Goal: Connect with others: Connect with others

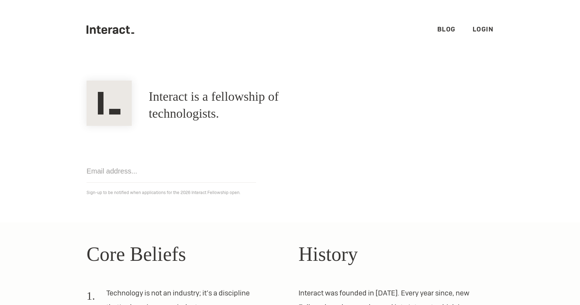
click at [488, 31] on link "Login" at bounding box center [483, 29] width 21 height 8
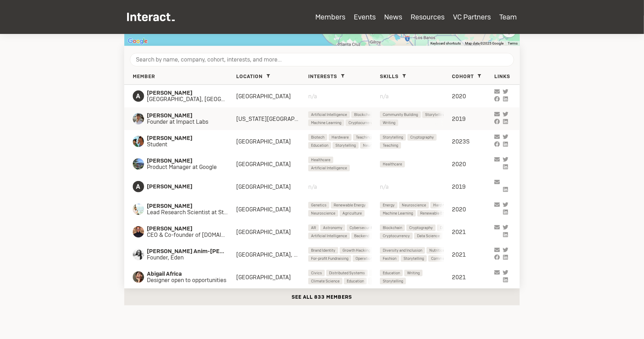
scroll to position [288, 0]
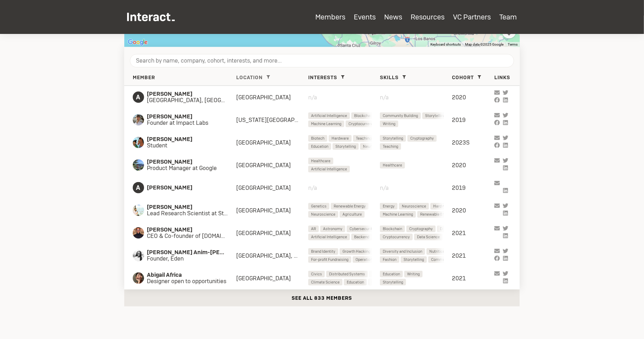
click at [269, 75] on icon at bounding box center [269, 77] width 4 height 4
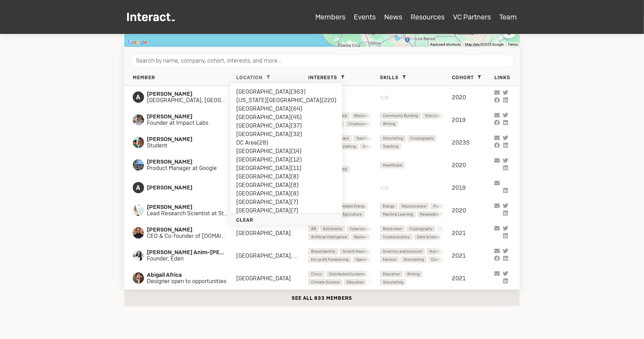
click at [256, 192] on li "Oxford ( 8 )" at bounding box center [286, 193] width 100 height 8
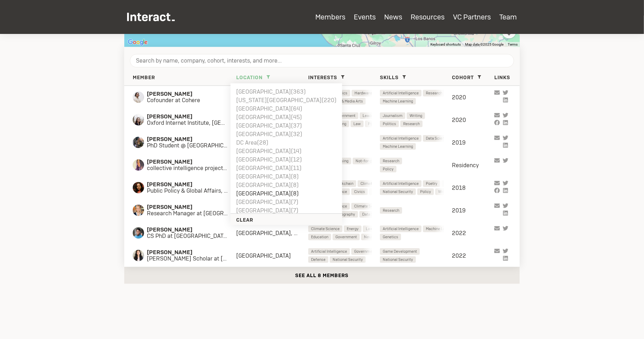
click at [269, 76] on icon at bounding box center [269, 77] width 4 height 4
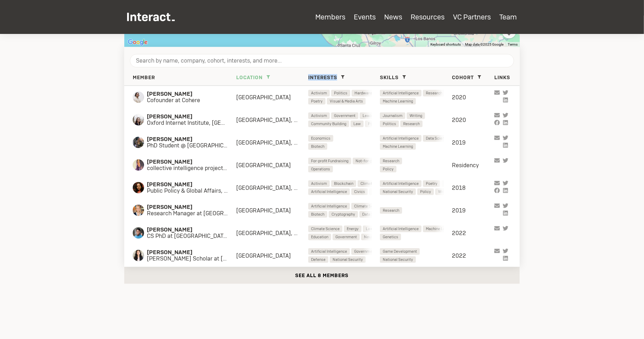
click at [269, 76] on icon at bounding box center [269, 77] width 4 height 4
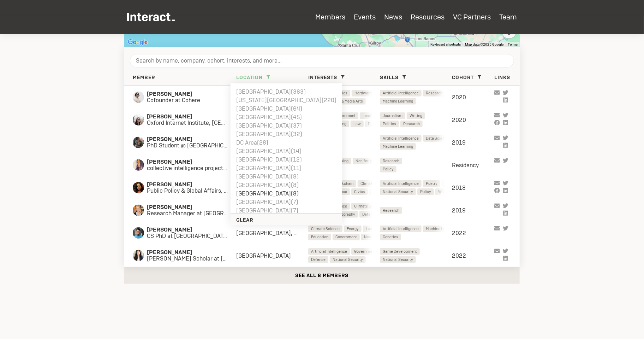
click at [254, 100] on li "New York City ( 220 )" at bounding box center [286, 100] width 100 height 8
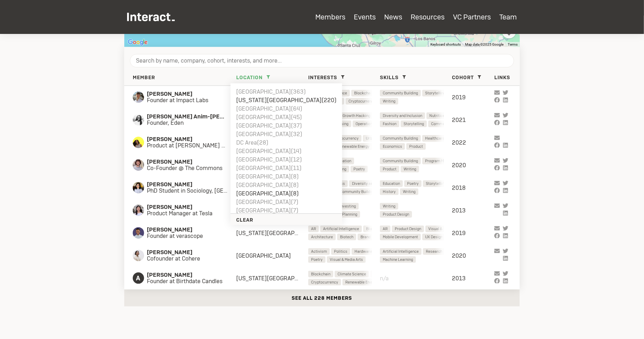
click at [292, 73] on div "Member Location SF Bay Area ( 363 ) New York City ( 220 ) Boston ( 64 ) London …" at bounding box center [322, 77] width 396 height 17
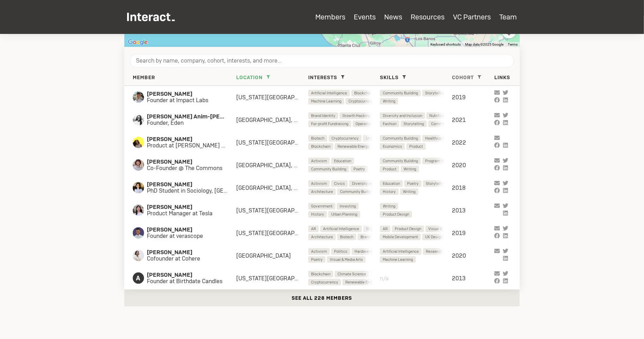
click at [477, 75] on span at bounding box center [480, 77] width 8 height 8
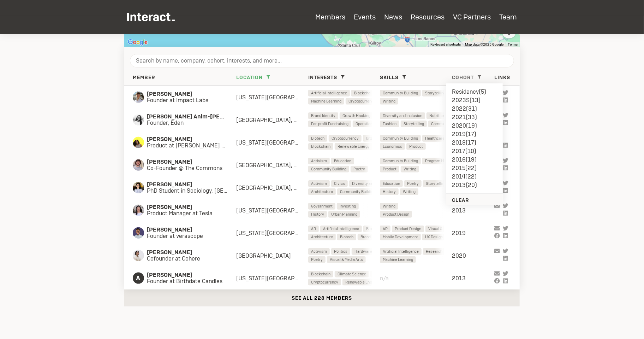
click at [470, 90] on li "Residency ( 5 )" at bounding box center [474, 92] width 45 height 8
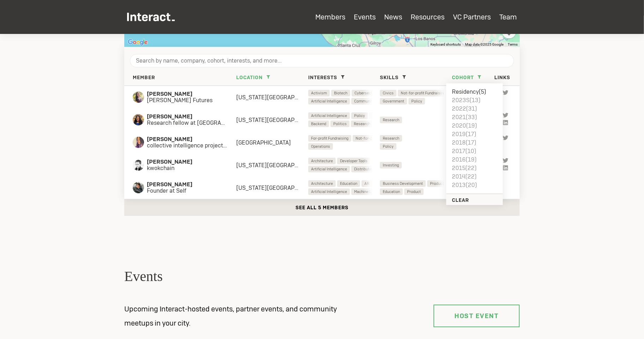
click at [269, 169] on div "Kevin Kwok kwokchain New York City, SF Bay Area Architecture Developer Tools Ec…" at bounding box center [322, 165] width 396 height 23
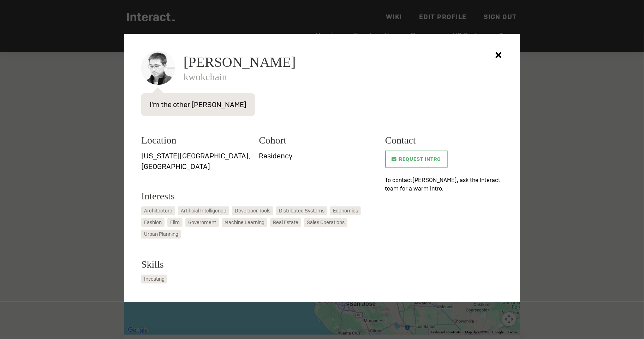
click at [545, 179] on div at bounding box center [322, 169] width 644 height 339
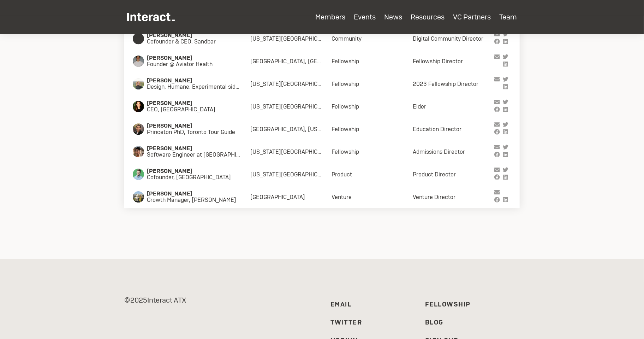
scroll to position [2654, 0]
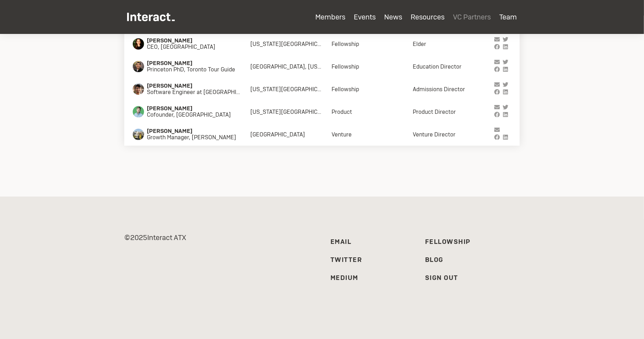
click at [466, 15] on link "VC Partners" at bounding box center [472, 16] width 38 height 9
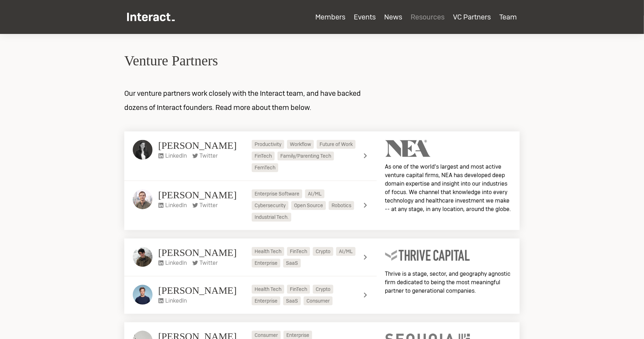
click at [423, 19] on link "Resources" at bounding box center [428, 16] width 34 height 9
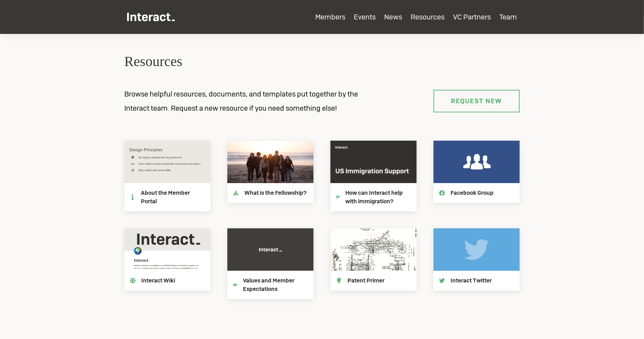
click at [379, 21] on ul "Members Events News Resources VC Partners Team" at bounding box center [322, 23] width 390 height 21
click at [368, 18] on link "Events" at bounding box center [365, 16] width 22 height 9
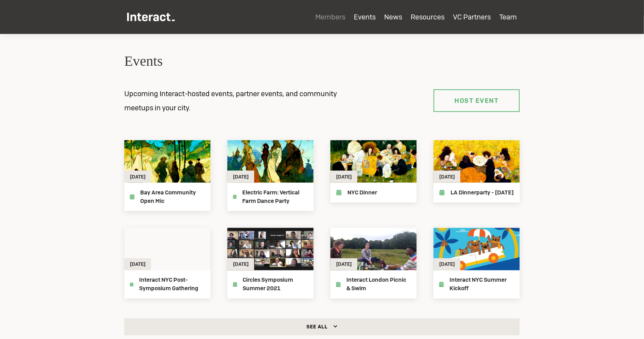
click at [327, 17] on link "Members" at bounding box center [330, 16] width 30 height 9
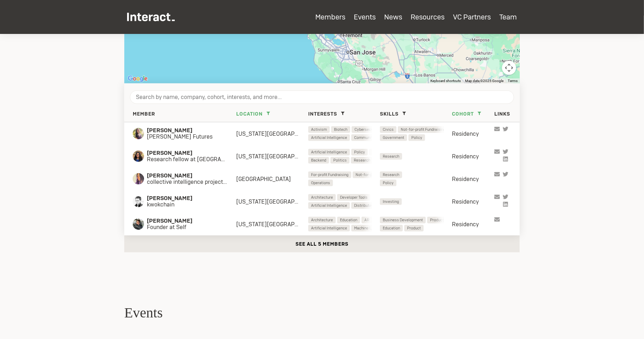
scroll to position [246, 0]
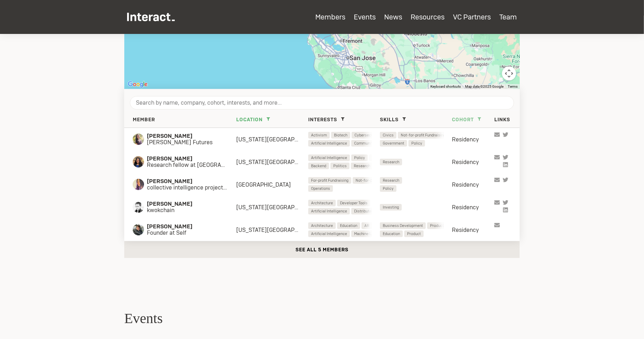
click at [473, 117] on span "Cohort" at bounding box center [463, 119] width 22 height 6
click at [463, 148] on li "2022 ( 31 )" at bounding box center [474, 151] width 45 height 8
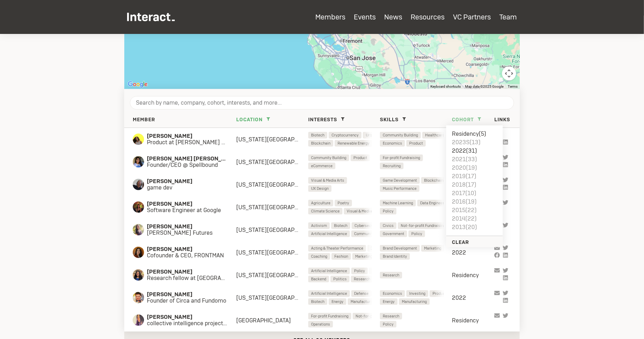
click at [471, 131] on li "Residency ( 5 )" at bounding box center [474, 134] width 45 height 8
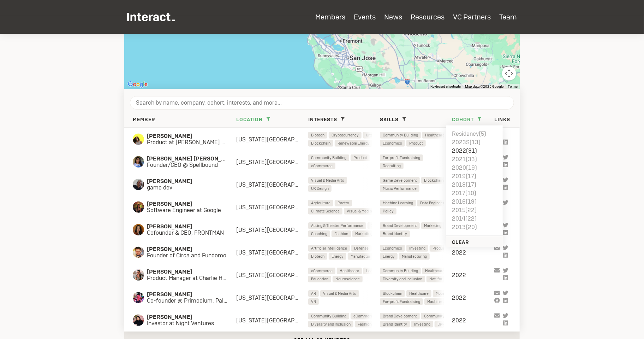
click at [546, 149] on section "Members Search for members who are in your city with the Map view. Add your loc…" at bounding box center [322, 76] width 644 height 577
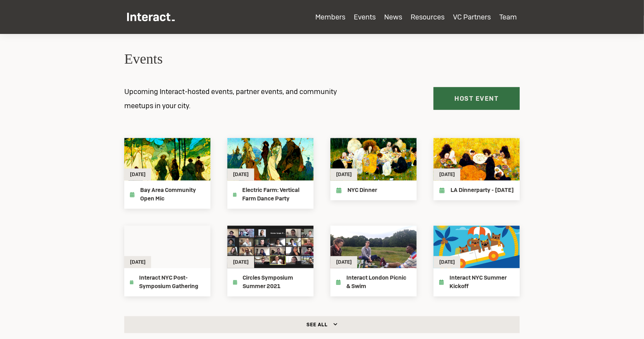
scroll to position [477, 0]
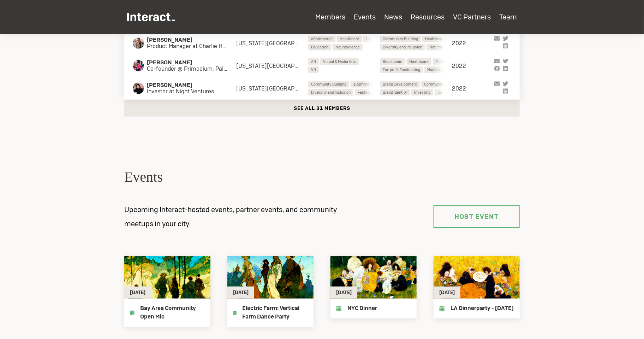
click at [328, 110] on button "See all 31 members" at bounding box center [322, 108] width 396 height 17
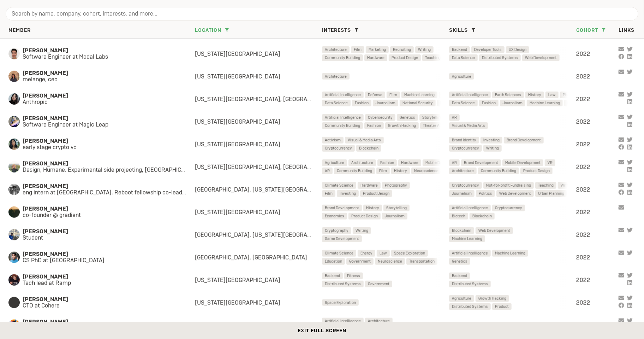
scroll to position [203, 0]
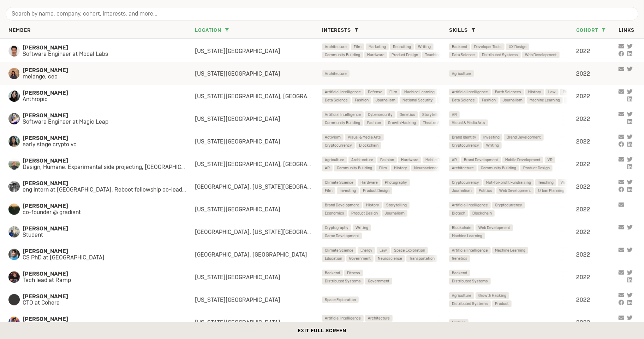
click at [312, 68] on div "Glenn Yu melange, ceo New York City Architecture Agriculture 2022" at bounding box center [322, 73] width 644 height 23
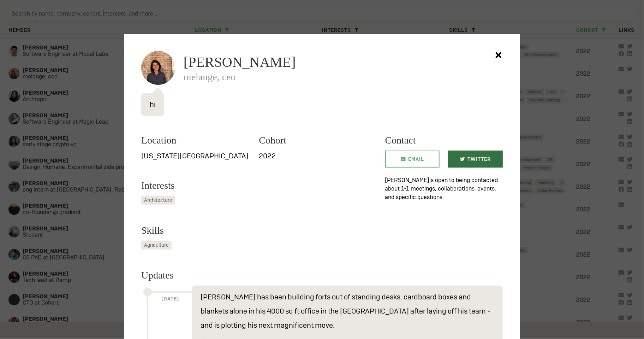
click at [474, 153] on span "Twitter" at bounding box center [479, 159] width 23 height 17
click at [607, 82] on div at bounding box center [322, 169] width 644 height 339
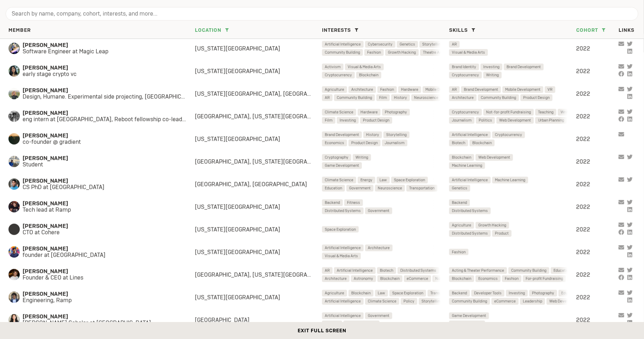
scroll to position [417, 0]
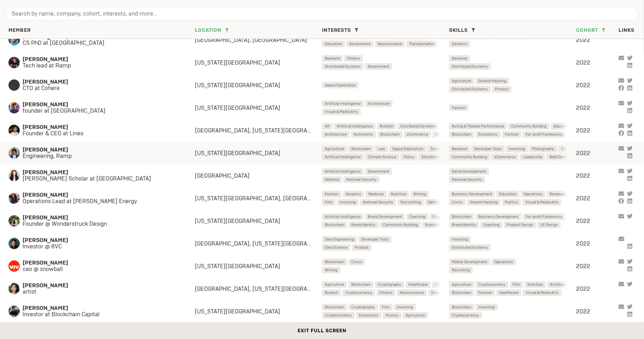
click at [137, 155] on span "Engineering, Ramp" at bounding box center [102, 156] width 158 height 6
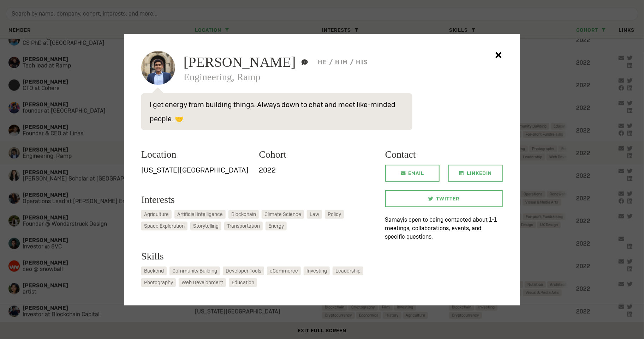
click at [137, 155] on div "Samay Shamdasani I pronounce my name “ sum-ay .” he / him / his Engineering, Ra…" at bounding box center [322, 169] width 396 height 271
click at [117, 160] on div at bounding box center [322, 169] width 644 height 339
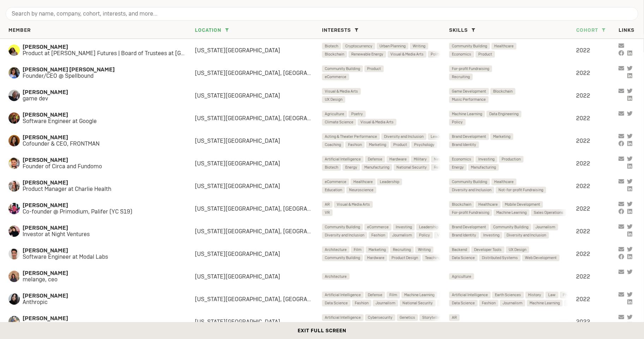
click at [596, 33] on span "Cohort" at bounding box center [588, 30] width 22 height 6
click at [588, 61] on li "2022 ( 31 )" at bounding box center [599, 62] width 45 height 8
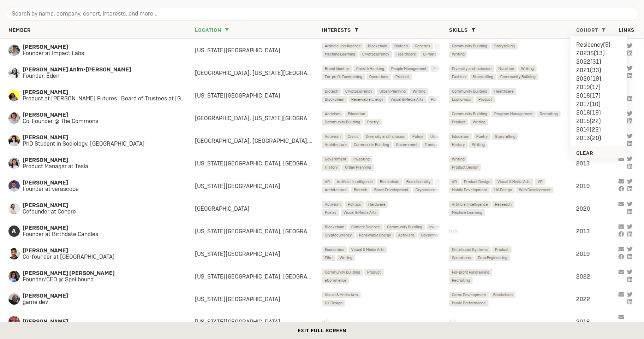
click at [588, 53] on li "2023S ( 13 )" at bounding box center [599, 53] width 45 height 8
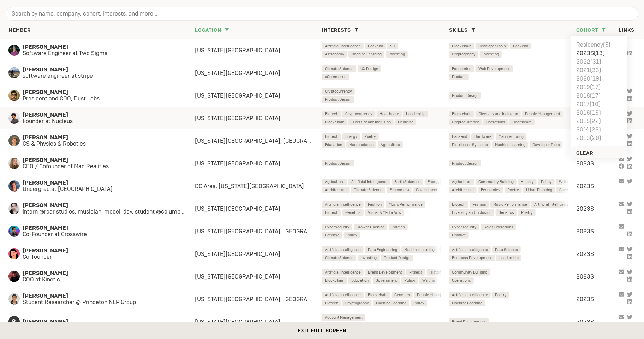
scroll to position [10, 0]
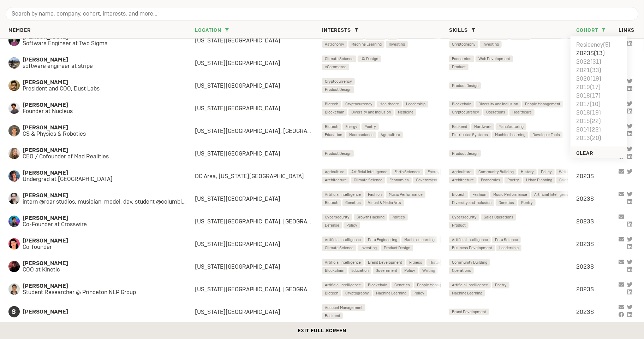
click at [346, 332] on button "Exit full screen" at bounding box center [322, 330] width 644 height 17
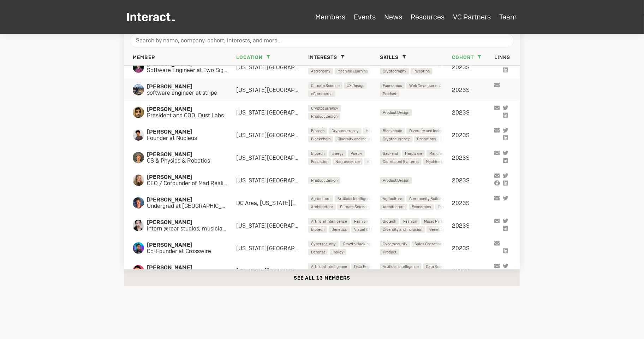
scroll to position [259, 0]
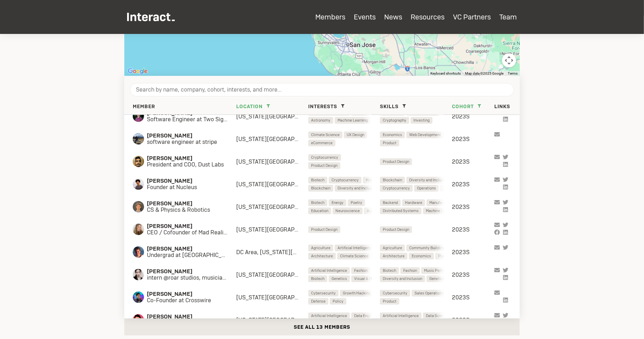
click at [317, 327] on button "See all 13 members" at bounding box center [322, 326] width 396 height 17
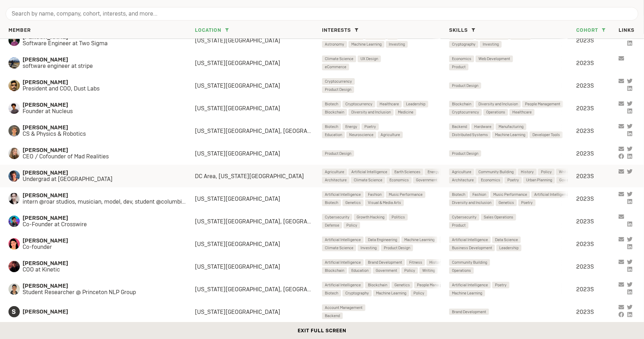
scroll to position [0, 0]
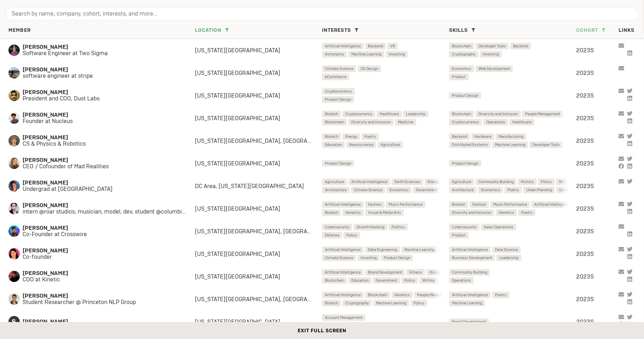
click at [603, 31] on icon at bounding box center [604, 30] width 4 height 4
click at [605, 30] on icon at bounding box center [604, 30] width 4 height 4
click at [605, 28] on icon at bounding box center [604, 30] width 4 height 4
click at [591, 50] on li "2023S ( 13 )" at bounding box center [599, 53] width 45 height 8
